Goal: Information Seeking & Learning: Learn about a topic

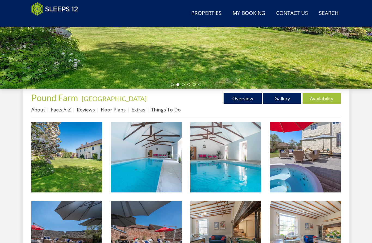
scroll to position [140, 0]
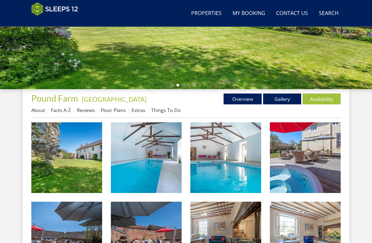
click at [64, 110] on link "Facts A-Z" at bounding box center [61, 110] width 20 height 7
